Goal: Check status: Check status

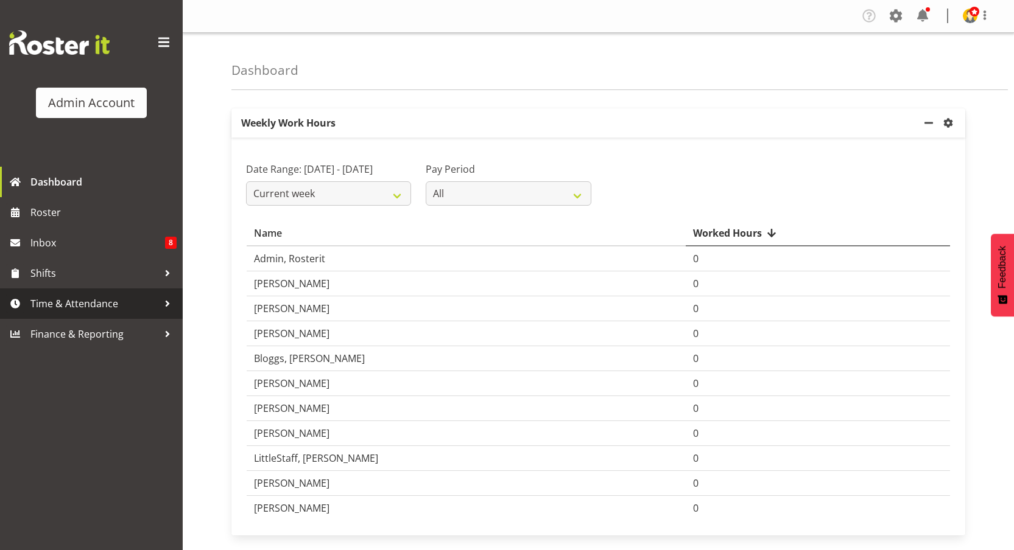
click at [86, 297] on span "Time & Attendance" at bounding box center [94, 304] width 128 height 18
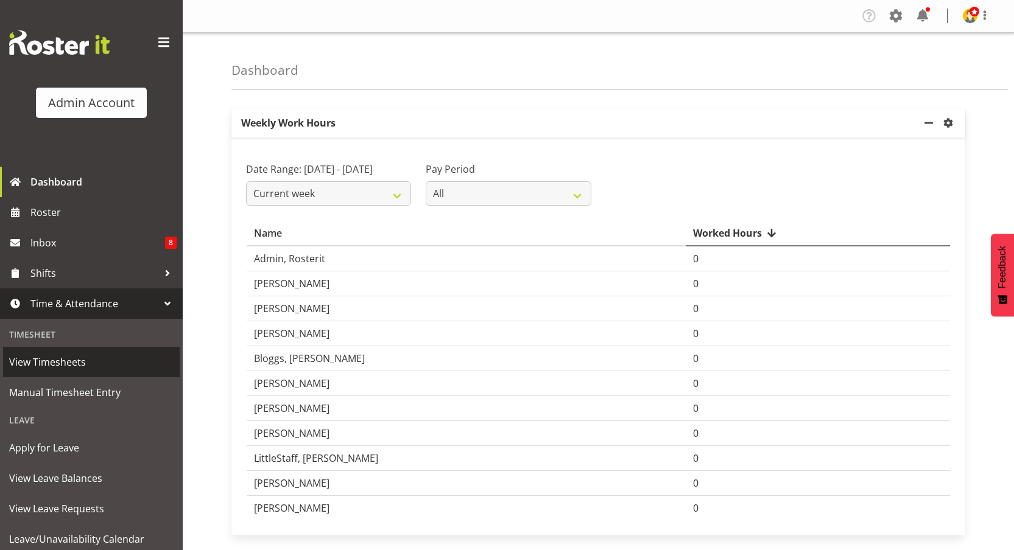
click at [80, 366] on span "View Timesheets" at bounding box center [91, 362] width 164 height 18
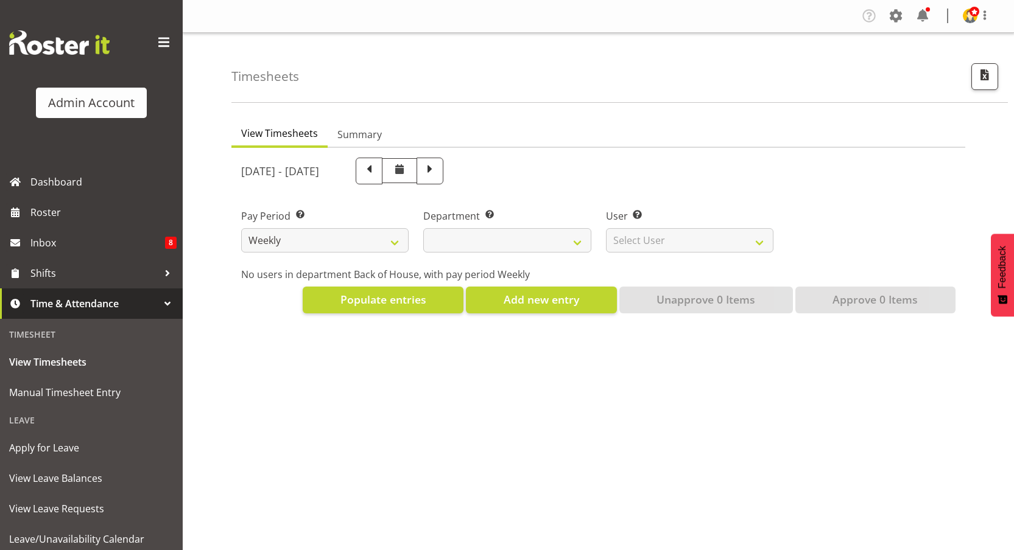
select select
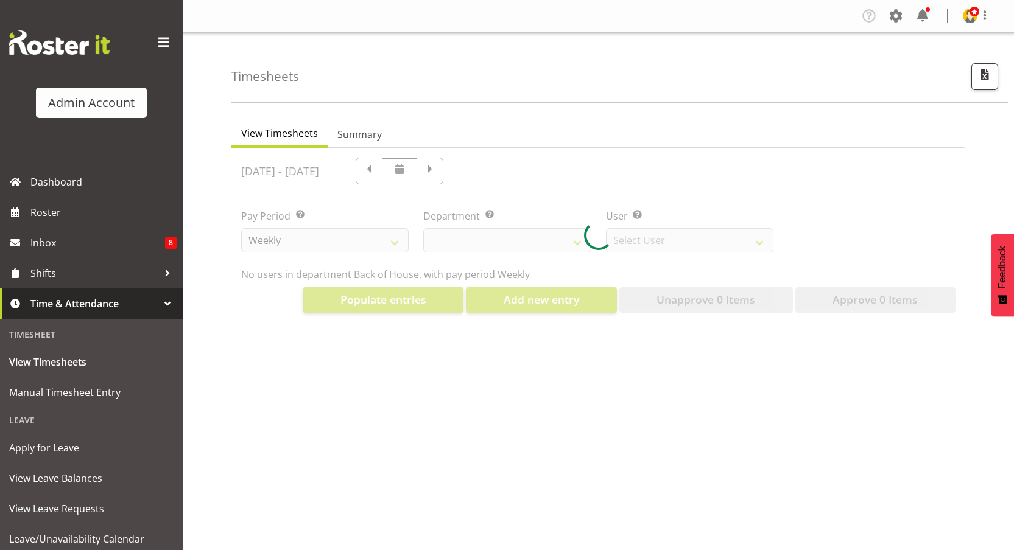
select select "2042"
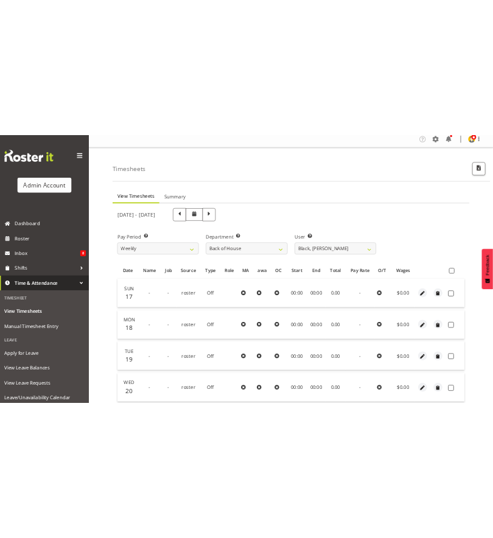
scroll to position [23, 0]
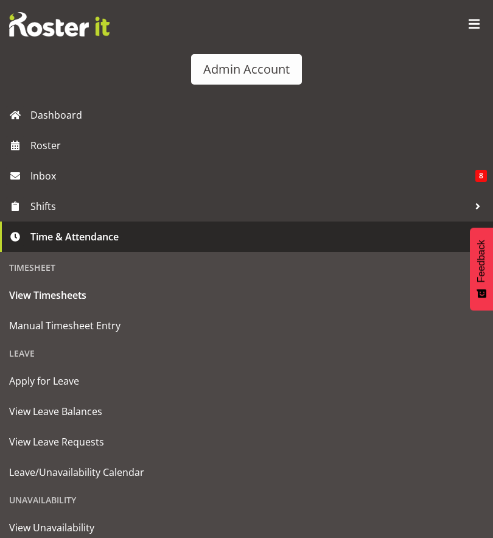
click at [465, 20] on span at bounding box center [474, 24] width 19 height 19
